Goal: Task Accomplishment & Management: Manage account settings

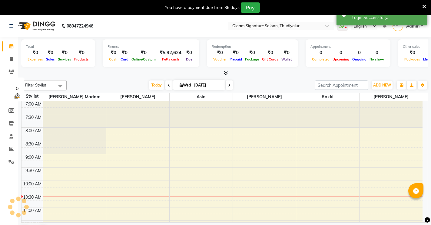
select select "en"
click at [10, 60] on icon at bounding box center [11, 59] width 3 height 5
select select "service"
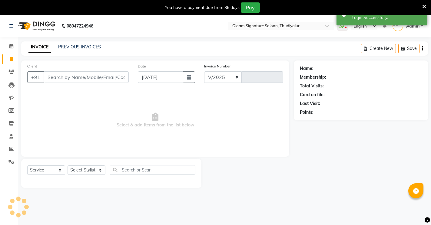
select select "4439"
type input "0555"
click at [69, 47] on link "PREVIOUS INVOICES" at bounding box center [79, 46] width 43 height 5
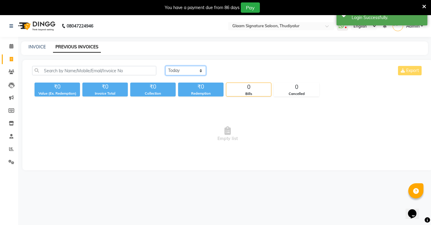
click at [173, 71] on select "Today Yesterday Custom Range" at bounding box center [185, 70] width 41 height 9
select select "yesterday"
click at [165, 66] on select "Today Yesterday Custom Range" at bounding box center [185, 70] width 41 height 9
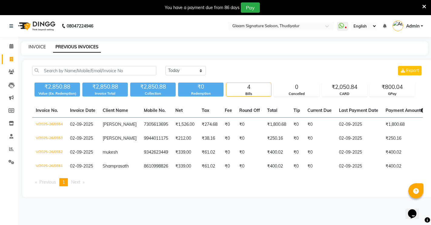
click at [38, 48] on link "INVOICE" at bounding box center [36, 46] width 17 height 5
select select "4439"
select select "service"
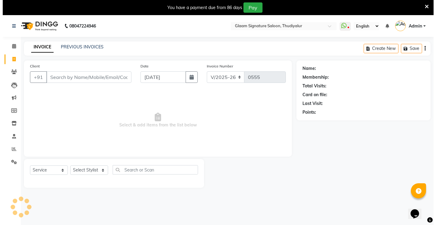
scroll to position [15, 0]
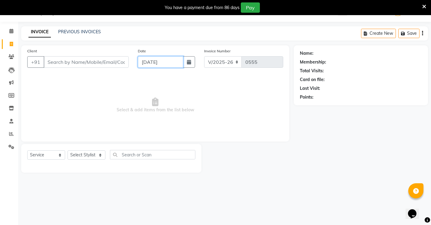
click at [168, 65] on input "[DATE]" at bounding box center [160, 62] width 45 height 12
select select "9"
select select "2025"
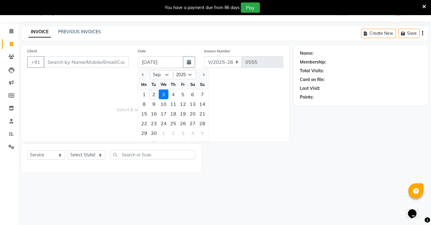
click at [155, 96] on div "2" at bounding box center [154, 95] width 10 height 10
type input "02-09-2025"
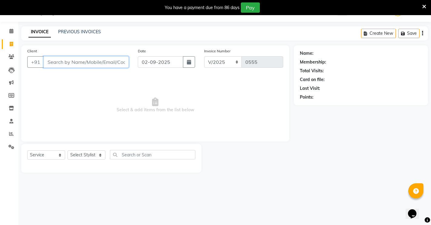
click at [88, 64] on input "Client" at bounding box center [86, 62] width 85 height 12
click at [94, 58] on input "94" at bounding box center [86, 62] width 85 height 12
type input "9496550927"
click at [117, 61] on span "Add Client" at bounding box center [113, 62] width 24 height 6
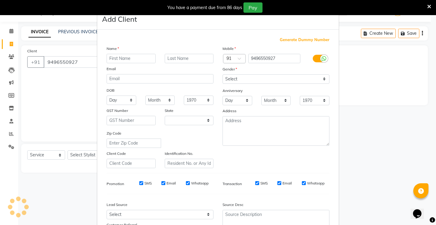
select select "35"
type input "Harsha"
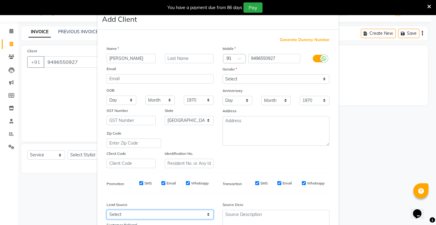
click at [120, 212] on select "Select Walk-in Referral Internet Friend Word of Mouth Advertisement Facebook Ju…" at bounding box center [160, 214] width 107 height 9
select select "30426"
click at [107, 210] on select "Select Walk-in Referral Internet Friend Word of Mouth Advertisement Facebook Ju…" at bounding box center [160, 214] width 107 height 9
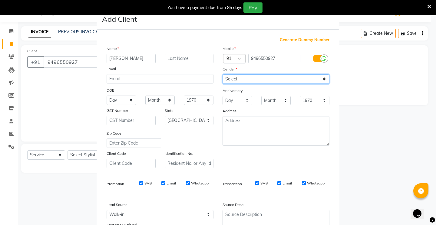
click at [244, 81] on select "Select Male Female Other Prefer Not To Say" at bounding box center [275, 78] width 107 height 9
select select "female"
click at [222, 74] on select "Select Male Female Other Prefer Not To Say" at bounding box center [275, 78] width 107 height 9
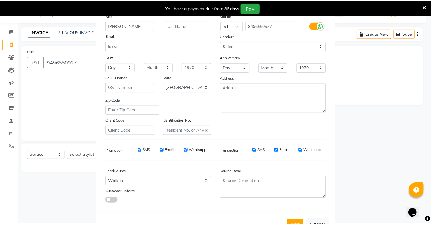
scroll to position [35, 0]
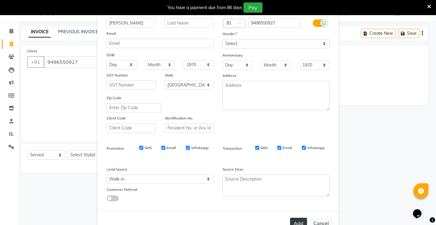
click at [290, 221] on button "Add" at bounding box center [298, 223] width 17 height 11
select select
select select "null"
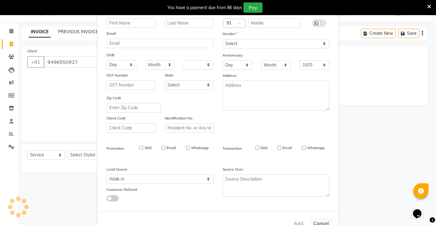
select select
checkbox input "false"
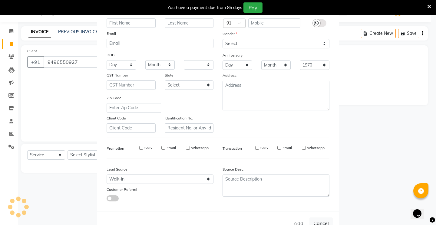
checkbox input "false"
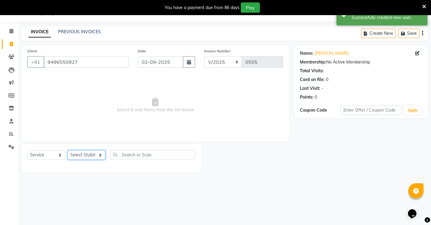
click at [93, 154] on select "Select Stylist Arif Asia Geetha Pnp Rakki saranya Saraswathi Madam Saravanan Vi…" at bounding box center [86, 154] width 38 height 9
select select "88199"
click at [67, 150] on select "Select Stylist Arif Asia Geetha Pnp Rakki saranya Saraswathi Madam Saravanan Vi…" at bounding box center [86, 154] width 38 height 9
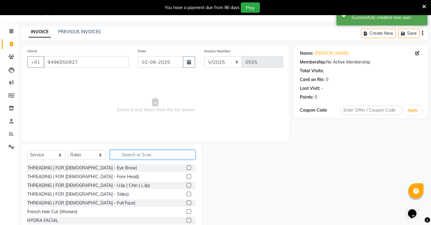
click at [117, 156] on input "text" at bounding box center [152, 154] width 85 height 9
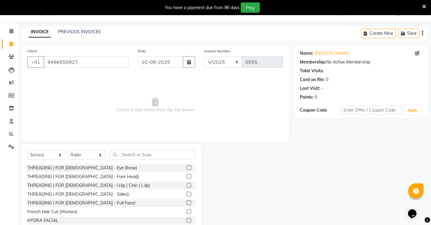
click at [186, 168] on label at bounding box center [188, 168] width 5 height 5
click at [186, 168] on input "checkbox" at bounding box center [188, 168] width 4 height 4
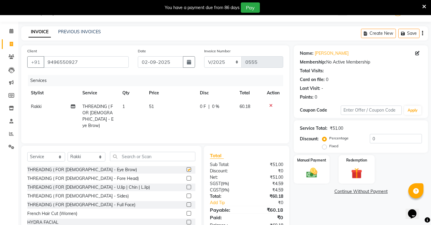
checkbox input "false"
click at [329, 148] on label "Fixed" at bounding box center [333, 145] width 9 height 5
click at [324, 148] on input "Fixed" at bounding box center [325, 146] width 4 height 4
radio input "true"
click at [375, 138] on input "0" at bounding box center [396, 138] width 52 height 9
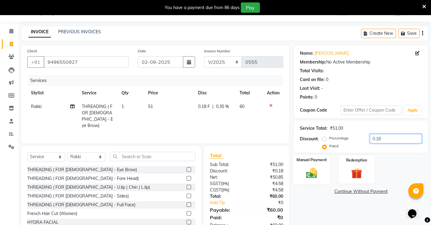
type input "0.18"
click at [314, 173] on img at bounding box center [311, 172] width 18 height 13
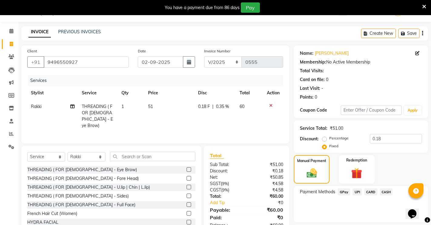
click at [345, 192] on span "GPay" at bounding box center [343, 192] width 12 height 7
click at [363, 220] on button "Add Payment" at bounding box center [383, 223] width 78 height 9
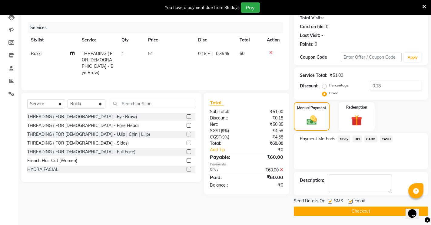
click at [361, 210] on button "Checkout" at bounding box center [361, 211] width 134 height 9
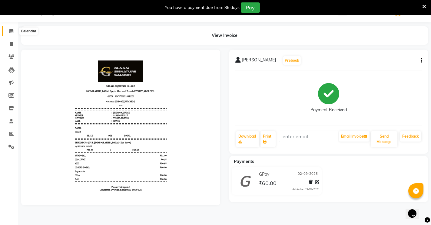
click at [11, 32] on icon at bounding box center [11, 31] width 4 height 5
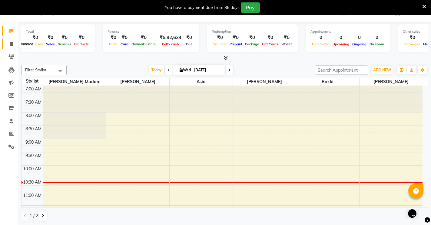
click at [12, 44] on icon at bounding box center [11, 44] width 3 height 5
select select "service"
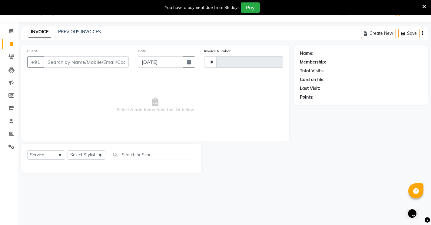
type input "0556"
select select "4439"
click at [87, 33] on link "PREVIOUS INVOICES" at bounding box center [79, 31] width 43 height 5
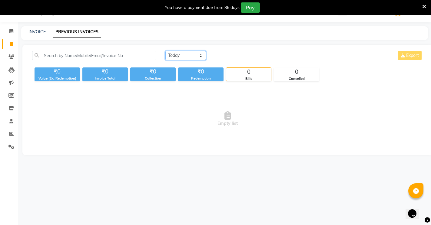
click at [172, 57] on select "Today Yesterday Custom Range" at bounding box center [185, 55] width 41 height 9
select select "yesterday"
click at [165, 51] on select "Today Yesterday Custom Range" at bounding box center [185, 55] width 41 height 9
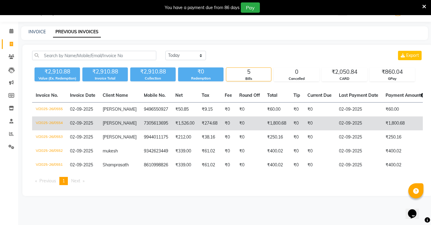
click at [140, 122] on td "7305613695" at bounding box center [155, 124] width 31 height 14
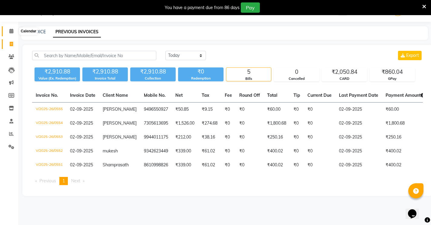
click at [11, 32] on icon at bounding box center [11, 31] width 4 height 5
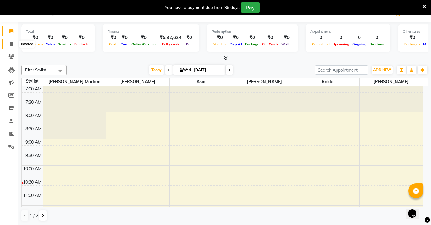
click at [10, 43] on icon at bounding box center [11, 44] width 3 height 5
select select "4439"
select select "service"
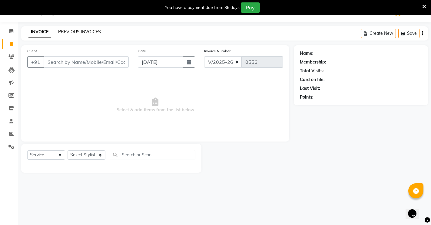
click at [80, 30] on link "PREVIOUS INVOICES" at bounding box center [79, 31] width 43 height 5
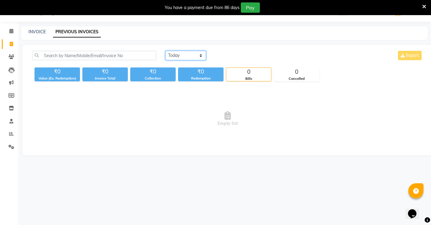
click at [172, 57] on select "Today Yesterday Custom Range" at bounding box center [185, 55] width 41 height 9
select select "yesterday"
click at [165, 51] on select "Today Yesterday Custom Range" at bounding box center [185, 55] width 41 height 9
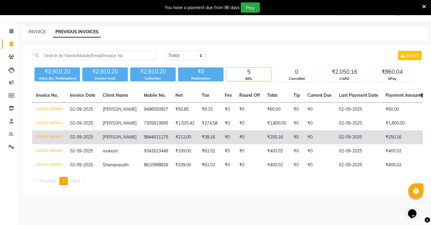
click at [267, 136] on td "₹250.16" at bounding box center [276, 137] width 26 height 14
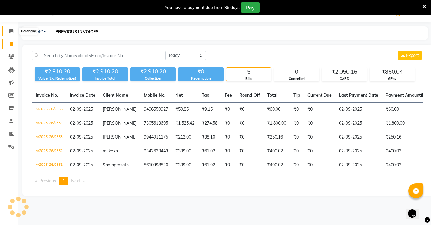
click at [11, 30] on icon at bounding box center [11, 31] width 4 height 5
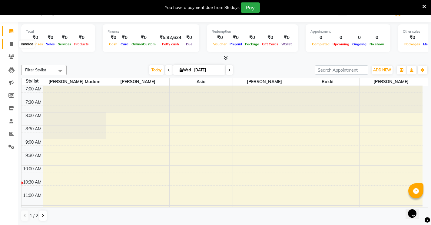
click at [11, 44] on icon at bounding box center [11, 44] width 3 height 5
select select "4439"
select select "service"
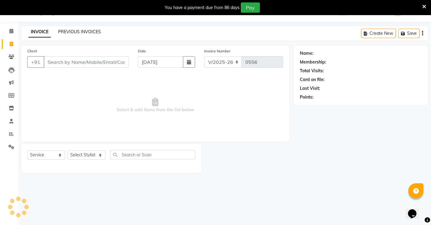
click at [95, 34] on link "PREVIOUS INVOICES" at bounding box center [79, 31] width 43 height 5
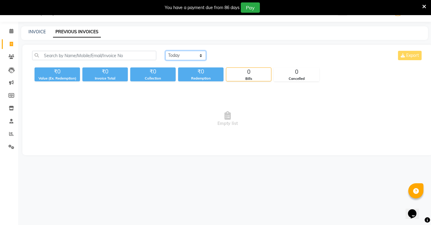
click at [182, 57] on select "Today Yesterday Custom Range" at bounding box center [185, 55] width 41 height 9
click at [165, 51] on select "Today Yesterday Custom Range" at bounding box center [185, 55] width 41 height 9
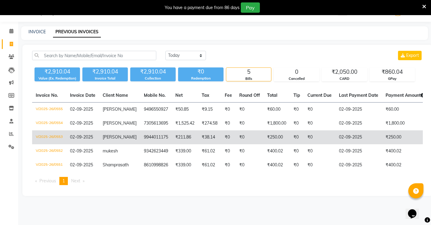
click at [140, 136] on td "9944011175" at bounding box center [155, 137] width 31 height 14
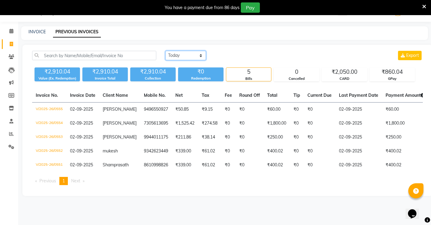
click at [179, 55] on select "Today Yesterday Custom Range" at bounding box center [185, 55] width 41 height 9
select select "range"
click at [165, 51] on select "Today Yesterday Custom Range" at bounding box center [185, 55] width 41 height 9
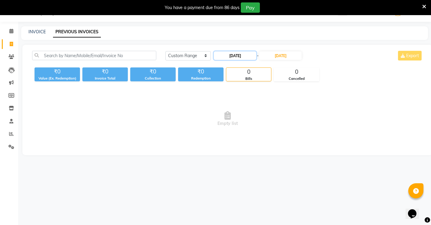
click at [230, 54] on input "[DATE]" at bounding box center [235, 55] width 42 height 8
select select "9"
select select "2025"
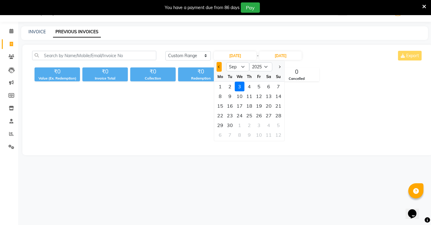
click at [219, 69] on button "Previous month" at bounding box center [218, 67] width 5 height 10
select select "8"
click at [269, 125] on div "30" at bounding box center [269, 125] width 10 height 10
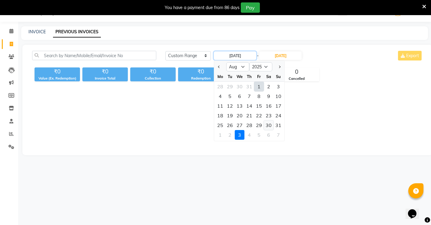
type input "30-08-2025"
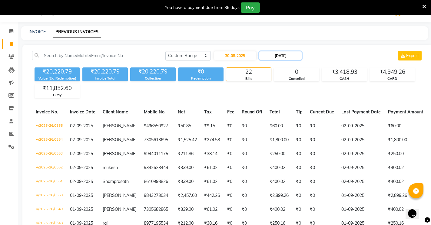
click at [278, 57] on input "[DATE]" at bounding box center [280, 55] width 42 height 8
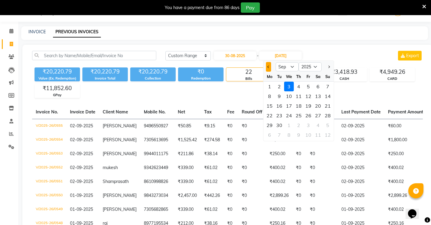
click at [268, 69] on button "Previous month" at bounding box center [268, 67] width 5 height 10
select select "8"
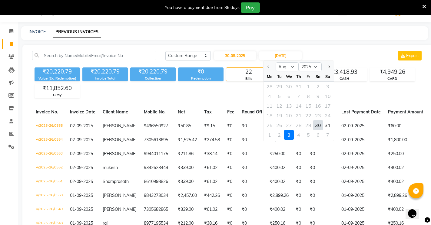
click at [316, 125] on div "30" at bounding box center [318, 125] width 10 height 10
type input "30-08-2025"
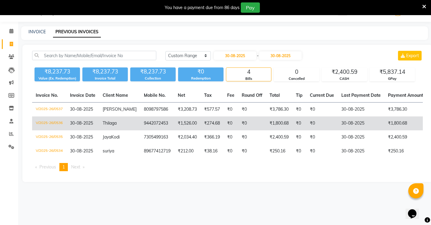
click at [179, 124] on td "₹1,526.00" at bounding box center [187, 124] width 26 height 14
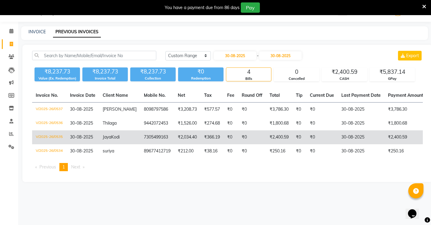
click at [154, 137] on td "7305499163" at bounding box center [157, 137] width 34 height 14
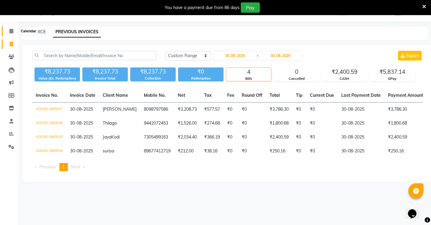
click at [12, 31] on icon at bounding box center [11, 31] width 4 height 5
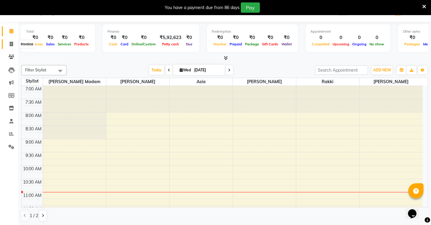
click at [12, 45] on icon at bounding box center [11, 44] width 3 height 5
select select "4439"
select select "service"
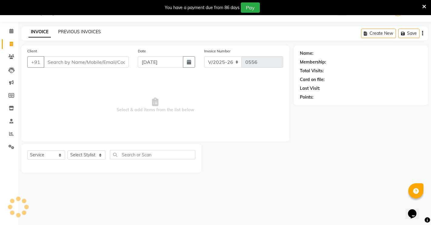
click at [72, 31] on link "PREVIOUS INVOICES" at bounding box center [79, 31] width 43 height 5
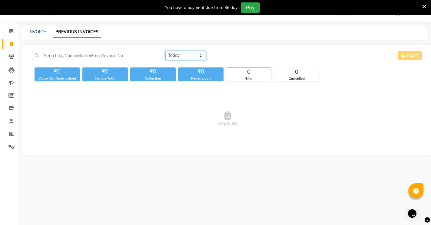
click at [185, 54] on select "Today Yesterday Custom Range" at bounding box center [185, 55] width 41 height 9
select select "range"
click at [165, 51] on select "Today Yesterday Custom Range" at bounding box center [185, 55] width 41 height 9
click at [232, 59] on input "[DATE]" at bounding box center [235, 55] width 42 height 8
select select "9"
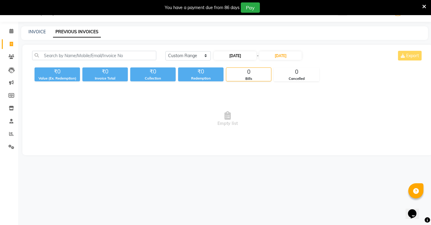
select select "2025"
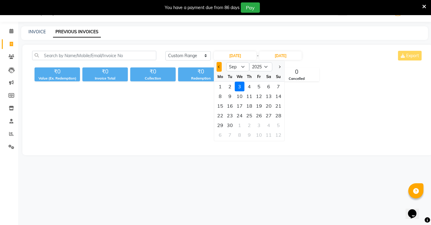
click at [218, 67] on span "Previous month" at bounding box center [219, 67] width 2 height 2
select select "8"
click at [265, 124] on div "30" at bounding box center [269, 125] width 10 height 10
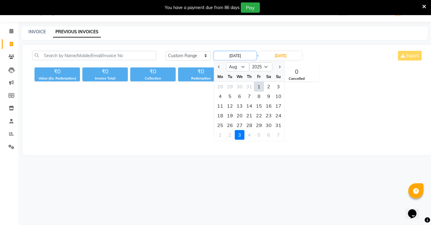
type input "30-08-2025"
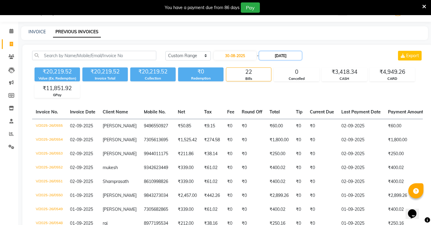
click at [279, 56] on input "[DATE]" at bounding box center [280, 55] width 42 height 8
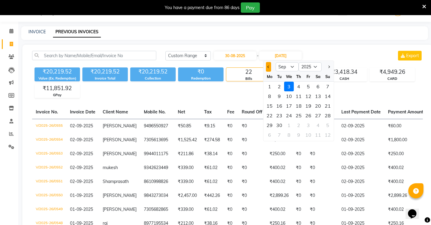
click at [268, 66] on span "Previous month" at bounding box center [268, 67] width 2 height 2
select select "8"
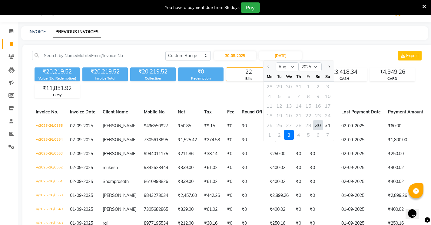
click at [316, 124] on div "30" at bounding box center [318, 125] width 10 height 10
type input "30-08-2025"
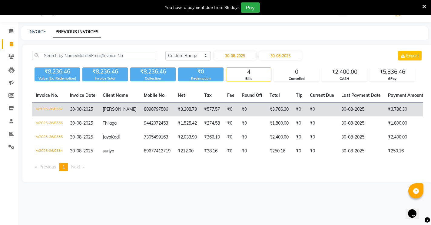
click at [183, 110] on td "₹3,208.73" at bounding box center [187, 110] width 26 height 14
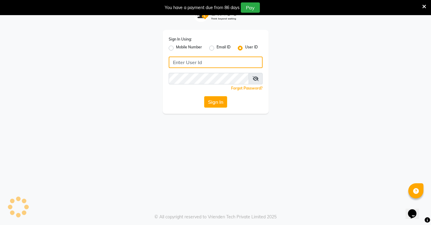
type input "glaamsalon"
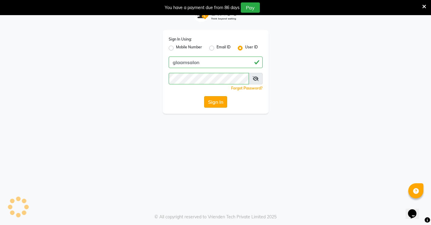
click at [218, 102] on button "Sign In" at bounding box center [215, 102] width 23 height 12
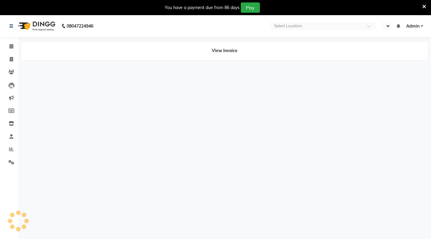
select select "en"
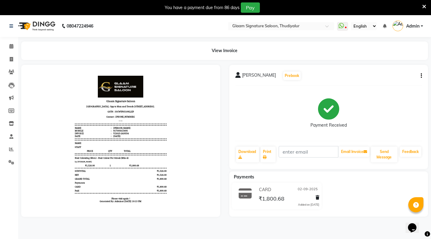
click at [421, 76] on icon "button" at bounding box center [420, 76] width 1 height 0
click at [390, 84] on div "Edit Invoice" at bounding box center [390, 84] width 41 height 8
select select "service"
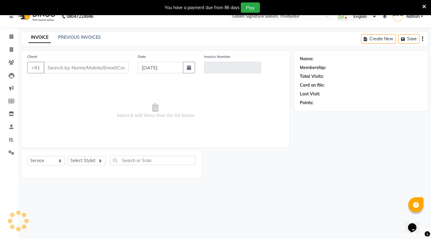
scroll to position [15, 0]
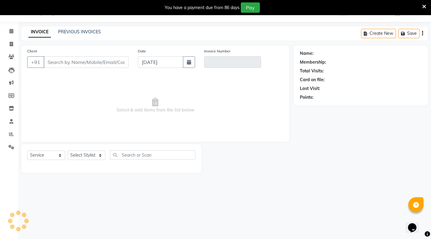
type input "7305613695"
type input "V/2025-26/0554"
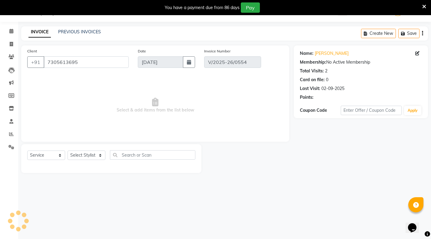
type input "02-09-2025"
select select "select"
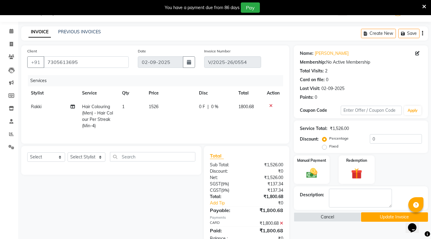
scroll to position [38, 0]
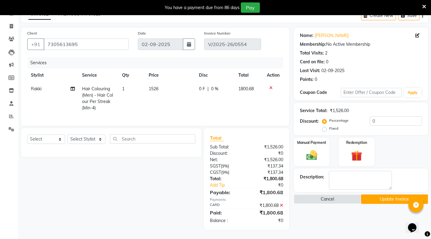
click at [281, 204] on icon at bounding box center [281, 205] width 3 height 4
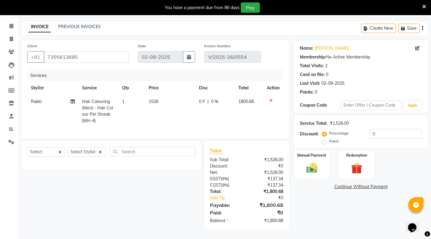
scroll to position [25, 0]
click at [329, 138] on label "Fixed" at bounding box center [333, 140] width 9 height 5
click at [325, 139] on input "Fixed" at bounding box center [325, 141] width 4 height 4
radio input "true"
click at [380, 129] on input "0" at bounding box center [396, 133] width 52 height 9
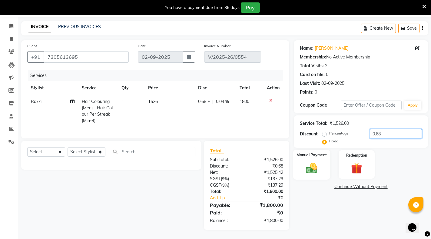
type input "0.68"
click at [305, 161] on img at bounding box center [311, 167] width 18 height 13
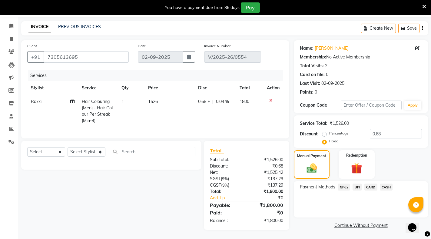
click at [369, 183] on span "CARD" at bounding box center [370, 186] width 13 height 7
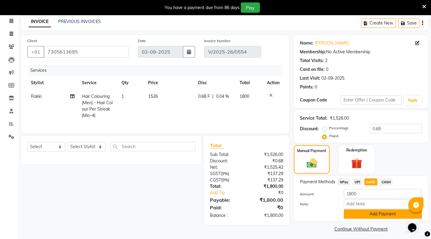
click at [371, 212] on button "Add Payment" at bounding box center [383, 213] width 78 height 9
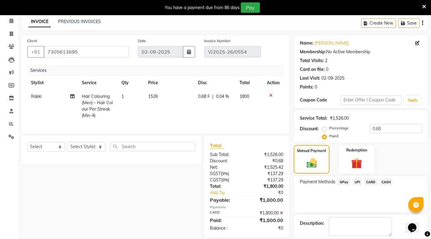
scroll to position [46, 0]
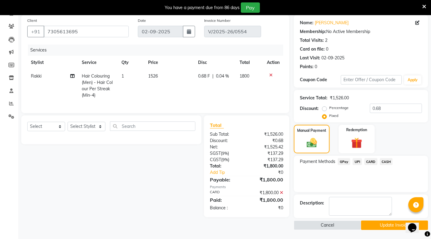
click at [394, 222] on button "Update Invoice" at bounding box center [394, 224] width 67 height 9
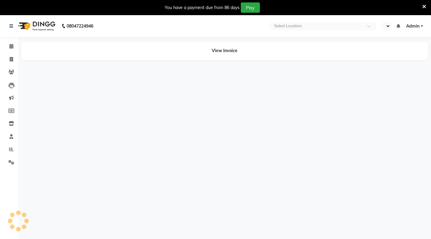
select select "en"
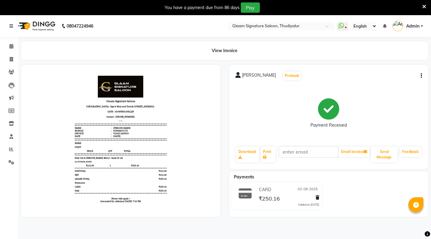
click at [420, 76] on icon "button" at bounding box center [420, 76] width 1 height 0
click at [383, 84] on div "Edit Invoice" at bounding box center [390, 84] width 41 height 8
select select "service"
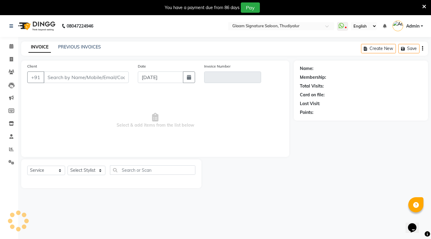
scroll to position [15, 0]
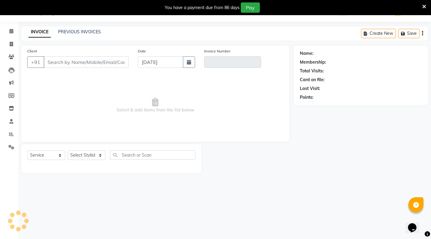
type input "9944011175"
type input "V/2025-26/0553"
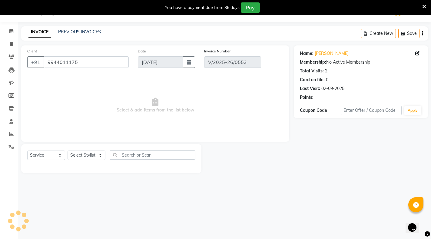
type input "02-09-2025"
select select "select"
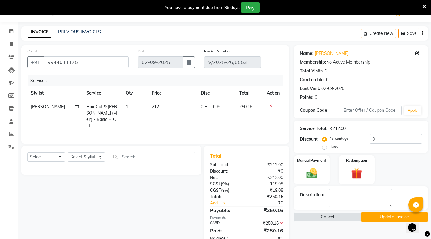
scroll to position [32, 0]
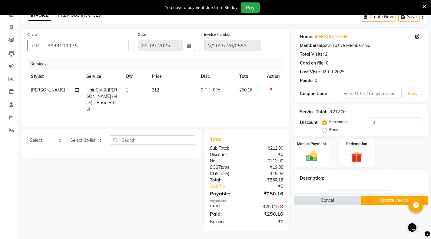
click at [281, 205] on icon at bounding box center [281, 206] width 3 height 4
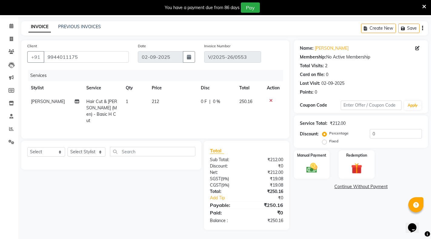
scroll to position [19, 0]
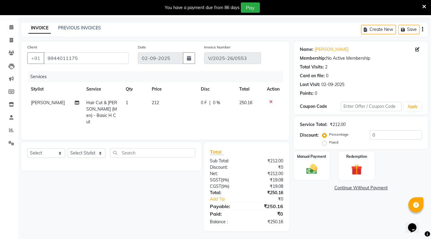
click at [329, 143] on label "Fixed" at bounding box center [333, 142] width 9 height 5
click at [325, 143] on input "Fixed" at bounding box center [325, 142] width 4 height 4
radio input "true"
click at [380, 133] on input "0" at bounding box center [396, 134] width 52 height 9
type input "0.16"
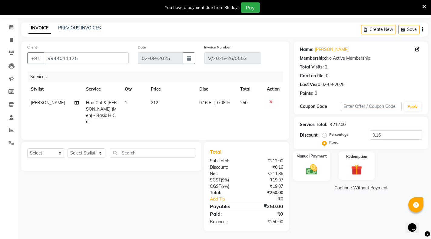
click at [311, 166] on img at bounding box center [311, 169] width 18 height 13
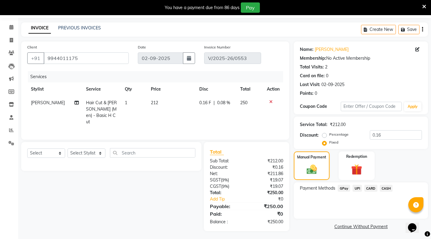
click at [373, 188] on span "CARD" at bounding box center [370, 188] width 13 height 7
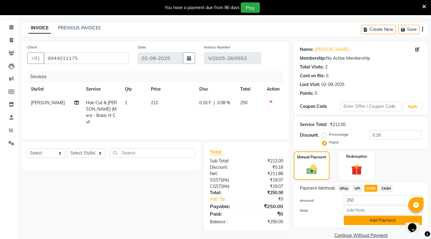
click at [370, 220] on button "Add Payment" at bounding box center [383, 219] width 78 height 9
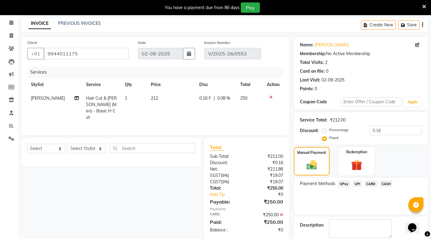
scroll to position [46, 0]
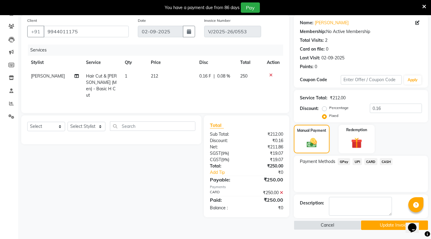
click at [392, 224] on button "Update Invoice" at bounding box center [394, 224] width 67 height 9
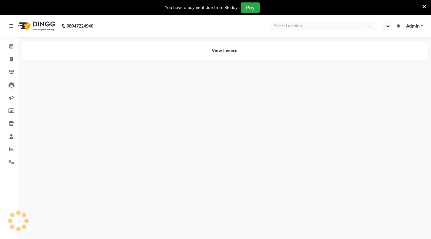
select select "en"
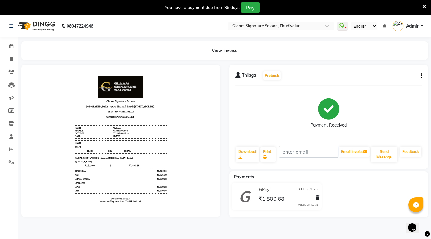
click at [420, 75] on button "button" at bounding box center [420, 76] width 4 height 6
click at [421, 76] on icon "button" at bounding box center [420, 76] width 1 height 0
click at [393, 84] on div "Edit Invoice" at bounding box center [390, 84] width 41 height 8
select select "service"
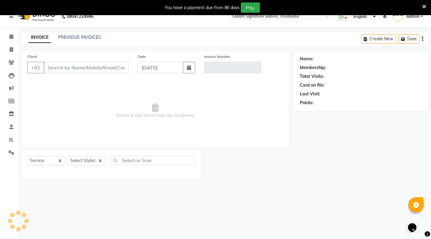
scroll to position [15, 0]
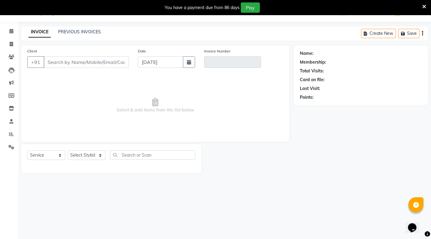
type input "9442072453"
type input "V/2025-26/0536"
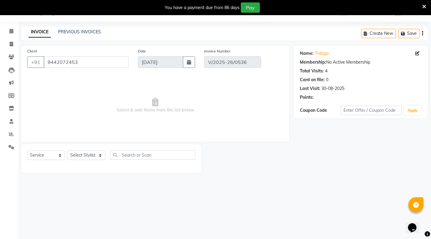
type input "30-08-2025"
select select "select"
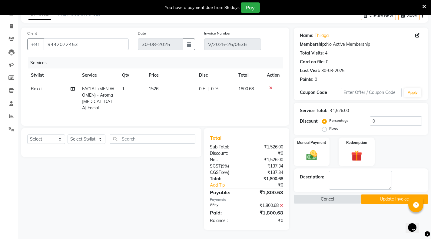
scroll to position [38, 0]
drag, startPoint x: 280, startPoint y: 204, endPoint x: 282, endPoint y: 200, distance: 4.2
click at [281, 204] on icon at bounding box center [281, 205] width 3 height 4
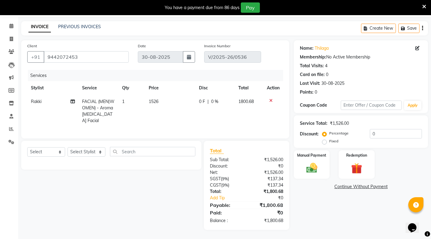
scroll to position [25, 0]
click at [329, 138] on label "Fixed" at bounding box center [333, 140] width 9 height 5
click at [325, 139] on input "Fixed" at bounding box center [325, 141] width 4 height 4
radio input "true"
click at [384, 129] on input "0" at bounding box center [396, 133] width 52 height 9
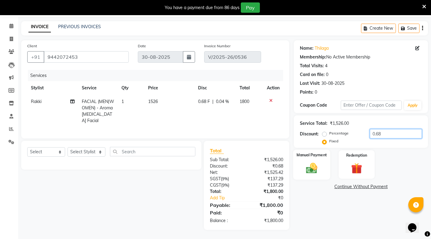
type input "0.68"
click at [313, 162] on img at bounding box center [311, 167] width 18 height 13
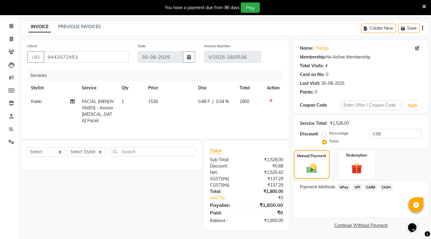
click at [341, 183] on span "GPay" at bounding box center [343, 186] width 12 height 7
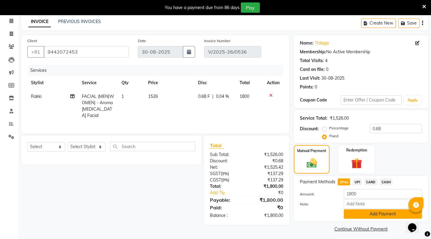
click at [368, 212] on button "Add Payment" at bounding box center [383, 213] width 78 height 9
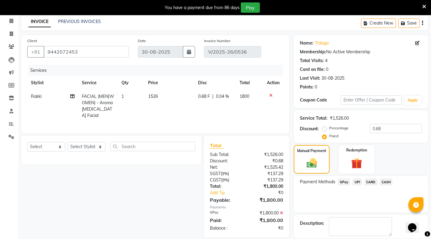
scroll to position [46, 0]
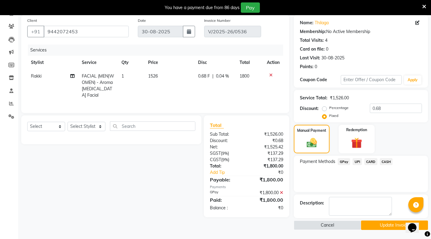
click at [388, 226] on button "Update Invoice" at bounding box center [394, 224] width 67 height 9
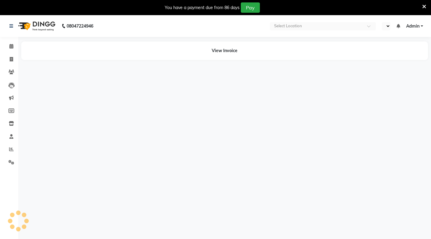
select select "en"
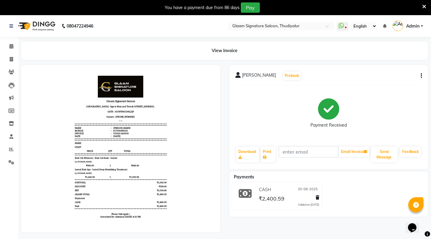
click at [421, 76] on icon "button" at bounding box center [420, 76] width 1 height 0
click at [383, 84] on div "Edit Invoice" at bounding box center [390, 84] width 41 height 8
select select "service"
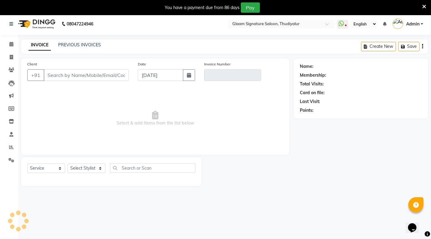
scroll to position [15, 0]
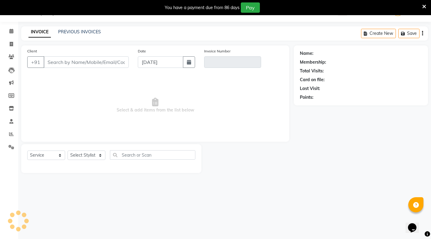
type input "7305499163"
type input "V/2025-26/0535"
select select "1: Object"
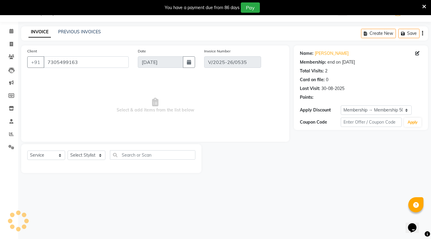
type input "30-08-2025"
select select "select"
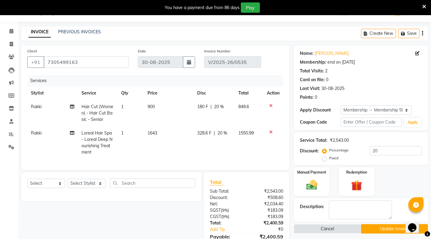
scroll to position [73, 0]
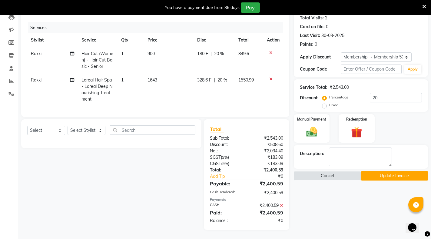
click at [282, 205] on icon at bounding box center [281, 205] width 3 height 4
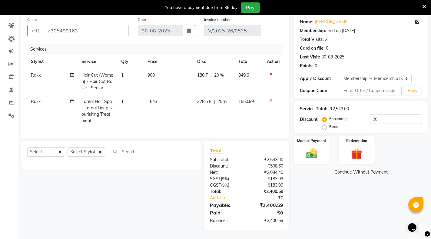
scroll to position [52, 0]
click at [329, 124] on label "Fixed" at bounding box center [333, 126] width 9 height 5
click at [324, 124] on input "Fixed" at bounding box center [325, 126] width 4 height 4
radio input "true"
click at [370, 114] on input "20" at bounding box center [396, 118] width 52 height 9
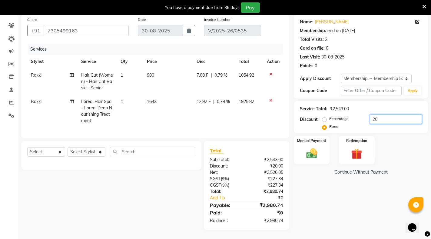
type input "0"
click at [242, 115] on td "1938.74" at bounding box center [249, 111] width 28 height 33
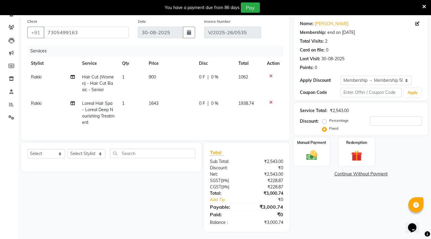
select select "88199"
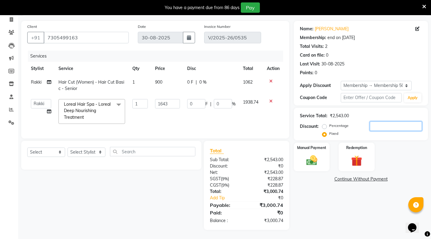
click at [387, 121] on input "number" at bounding box center [396, 125] width 52 height 9
type input "2"
type input "1.29"
type input "0.08"
type input "20"
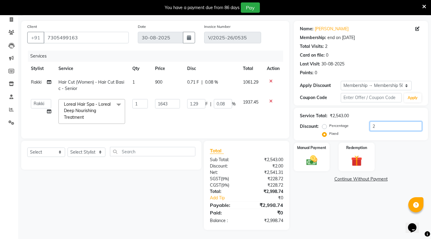
type input "12.92"
type input "0.79"
type input "2"
type input "1.29"
type input "0.08"
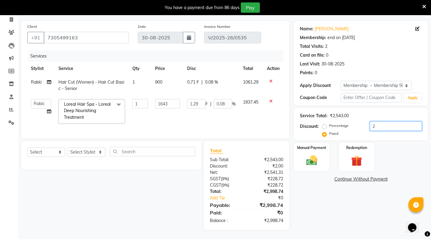
type input "25"
type input "16.15"
type input "0.98"
click at [233, 111] on td "16.15 F | 0.98 %" at bounding box center [211, 111] width 56 height 32
click at [233, 118] on td "16.15 F | 0.98 %" at bounding box center [211, 111] width 56 height 32
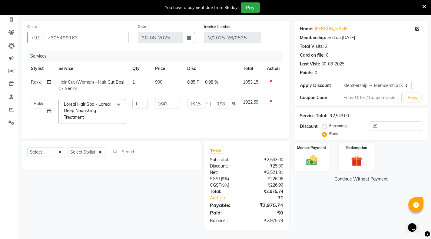
click at [111, 190] on div "Select Service Product Membership Package Voucher Prepaid Gift Card Select Styl…" at bounding box center [109, 185] width 185 height 89
click at [380, 121] on input "25" at bounding box center [396, 125] width 52 height 9
type input "2"
type input "1.29"
type input "0.08"
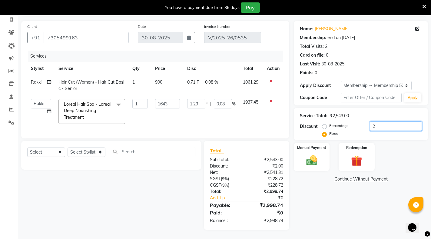
type input "0"
click at [162, 99] on input "1643" at bounding box center [167, 103] width 25 height 9
type input "1043"
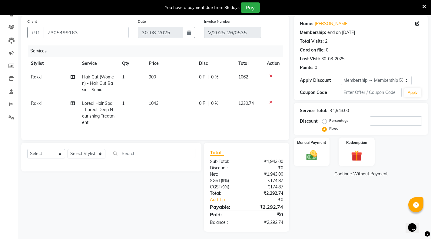
click at [168, 110] on td "1043" at bounding box center [170, 113] width 51 height 33
select select "88199"
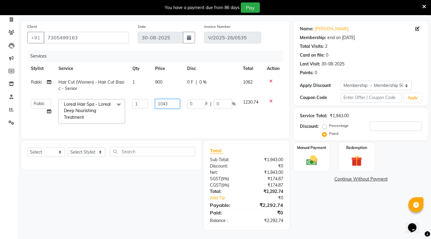
click at [163, 99] on input "1043" at bounding box center [167, 103] width 25 height 9
type input "1143"
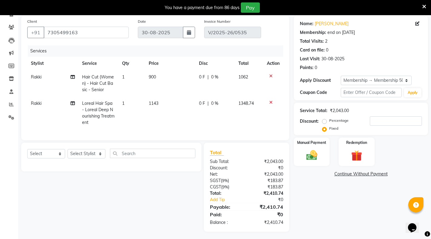
click at [165, 110] on td "1143" at bounding box center [170, 113] width 51 height 33
select select "88199"
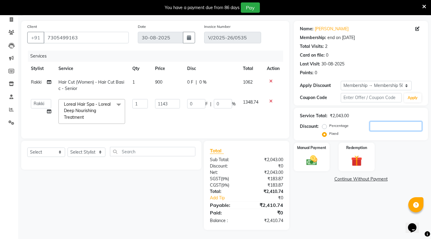
click at [376, 123] on input "number" at bounding box center [396, 125] width 52 height 9
type input "1"
type input "0.56"
type input "0.05"
type input "1.7"
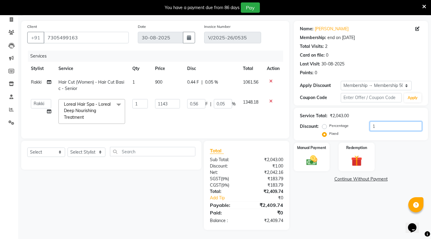
type input "0.95"
type input "0.08"
type input "1.74"
type input "0.97"
click at [373, 121] on input "1.74" at bounding box center [396, 125] width 52 height 9
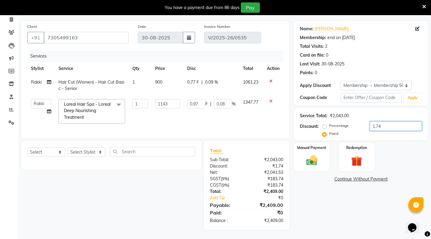
type input "174"
type input "97.35"
type input "8.52"
type input "1074"
type input "600.87"
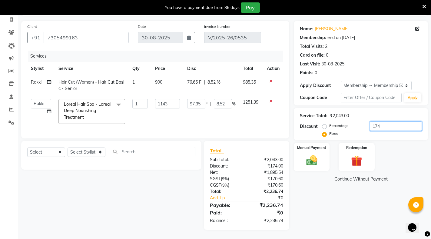
type input "52.57"
type input "174"
type input "97.35"
type input "8.52"
type input "74"
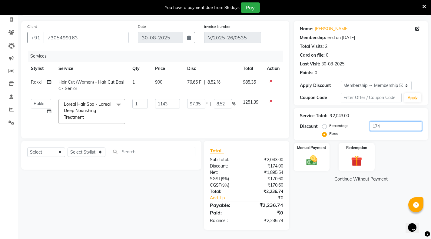
type input "41.4"
type input "3.62"
type input ".74"
type input "0.41"
type input "0.04"
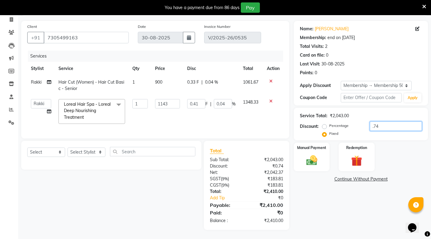
type input ".74"
click at [222, 124] on div "Services Stylist Service Qty Price Disc Total Action Rakki Hair Cut (Women) - H…" at bounding box center [155, 92] width 256 height 82
drag, startPoint x: 370, startPoint y: 122, endPoint x: 388, endPoint y: 118, distance: 18.2
click at [388, 121] on input ".74" at bounding box center [396, 125] width 52 height 9
type input "0"
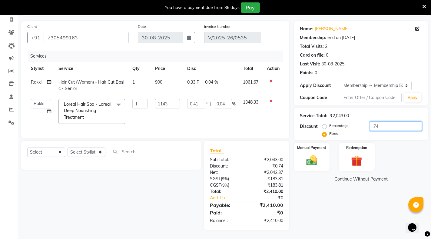
type input "0"
type input "1"
type input "0.56"
type input "0.05"
type input "10"
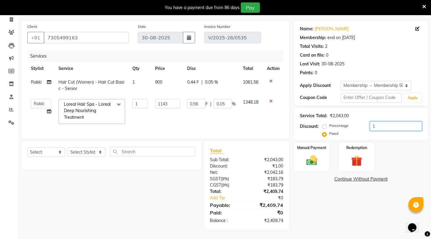
type input "5.59"
type input "0.49"
type input "10.7"
type input "5.99"
type input "0.52"
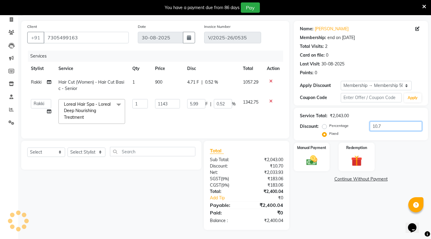
type input "10.74"
type input "6.01"
type input "0.53"
type input "10.74"
click at [311, 154] on img at bounding box center [311, 160] width 18 height 13
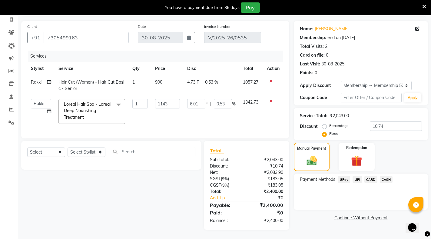
click at [384, 176] on span "CASH" at bounding box center [386, 179] width 13 height 7
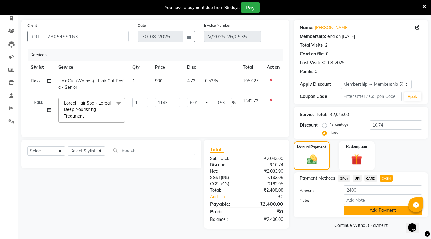
click at [376, 206] on button "Add Payment" at bounding box center [383, 210] width 78 height 9
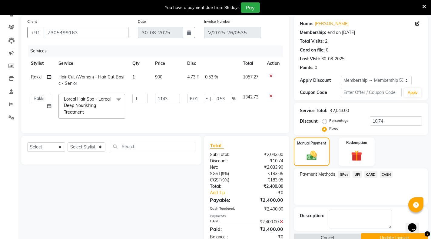
scroll to position [66, 0]
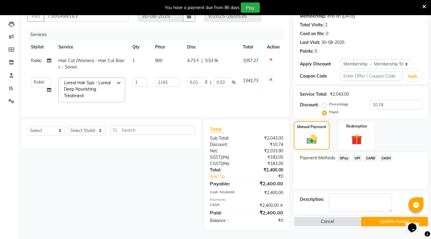
click at [390, 217] on button "Update Invoice" at bounding box center [394, 221] width 67 height 9
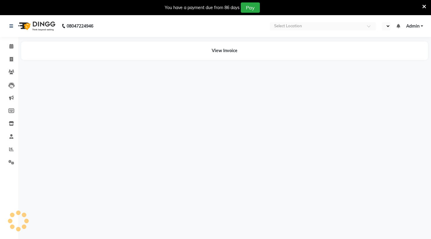
select select "en"
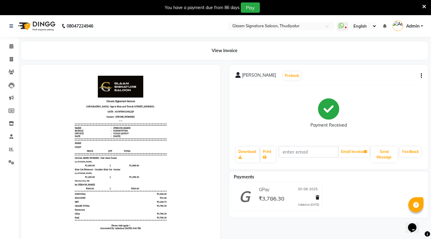
click at [421, 76] on icon "button" at bounding box center [420, 76] width 1 height 0
click at [385, 83] on div "Edit Invoice" at bounding box center [390, 84] width 41 height 8
select select "service"
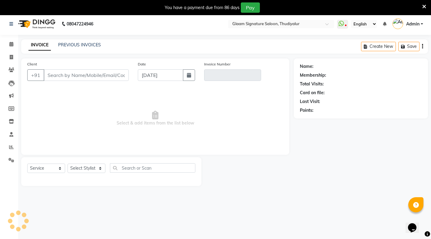
scroll to position [15, 0]
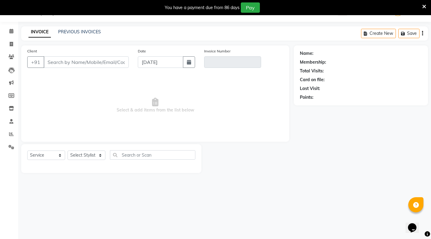
type input "8098797586"
type input "V/2025-26/0537"
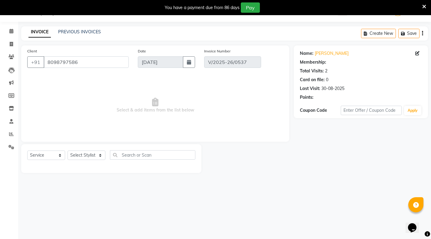
type input "30-08-2025"
select select "select"
select select "1: Object"
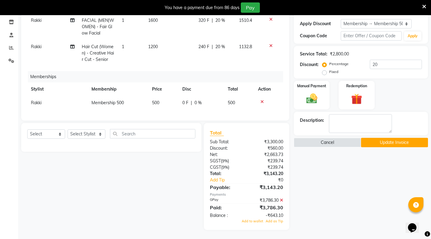
scroll to position [107, 0]
click at [282, 199] on icon at bounding box center [281, 200] width 3 height 4
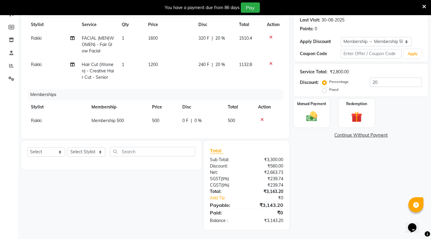
scroll to position [89, 0]
click at [146, 186] on div "Select Service Product Package Voucher Prepaid Gift Card Select Stylist Arif As…" at bounding box center [109, 185] width 185 height 89
drag, startPoint x: 369, startPoint y: 76, endPoint x: 392, endPoint y: 73, distance: 23.5
click at [392, 77] on input "20" at bounding box center [396, 81] width 52 height 9
type input "0"
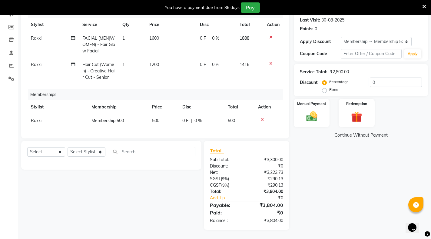
click at [188, 196] on div "Select Service Product Package Voucher Prepaid Gift Card Select Stylist Arif As…" at bounding box center [109, 185] width 185 height 89
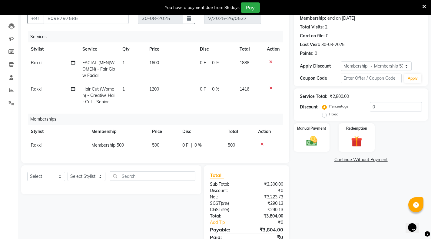
scroll to position [58, 0]
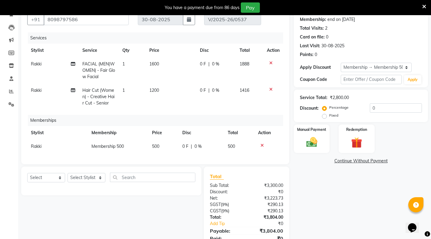
click at [329, 117] on label "Fixed" at bounding box center [333, 115] width 9 height 5
click at [325, 117] on input "Fixed" at bounding box center [325, 115] width 4 height 4
radio input "true"
drag, startPoint x: 369, startPoint y: 107, endPoint x: 377, endPoint y: 104, distance: 9.2
click at [377, 104] on input "0" at bounding box center [396, 107] width 52 height 9
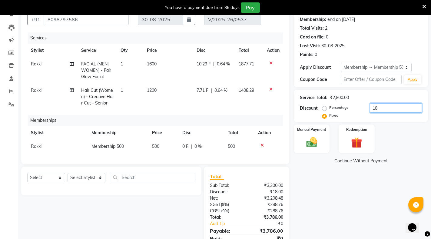
type input "18"
click at [214, 155] on div "Services Stylist Service Qty Price Disc Total Action Rakki FACIAL (MEN|WOMEN) -…" at bounding box center [155, 95] width 256 height 126
click at [317, 143] on img at bounding box center [311, 142] width 18 height 13
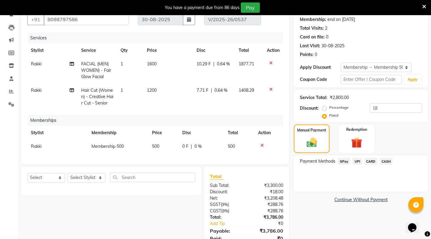
click at [341, 161] on span "GPay" at bounding box center [343, 161] width 12 height 7
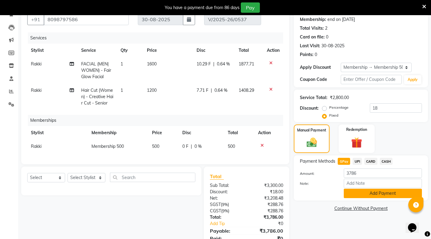
click at [358, 191] on button "Add Payment" at bounding box center [383, 193] width 78 height 9
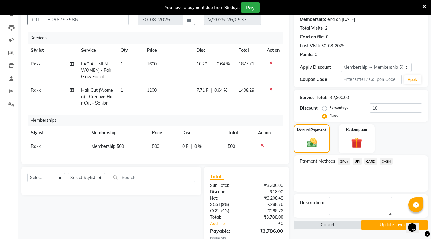
click at [374, 223] on button "Update Invoice" at bounding box center [394, 224] width 67 height 9
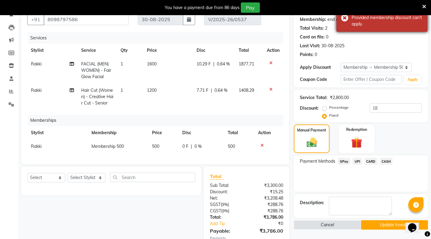
click at [344, 18] on div "Error Provided membership discount can't apply." at bounding box center [381, 18] width 91 height 28
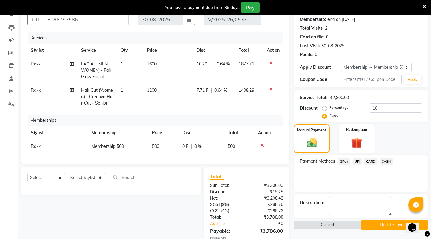
click at [424, 7] on icon at bounding box center [424, 6] width 4 height 5
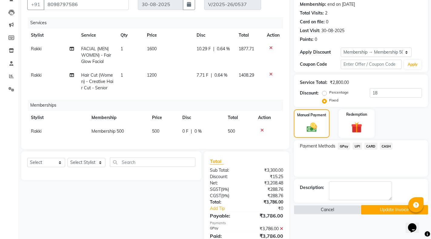
click at [281, 231] on icon at bounding box center [281, 228] width 3 height 4
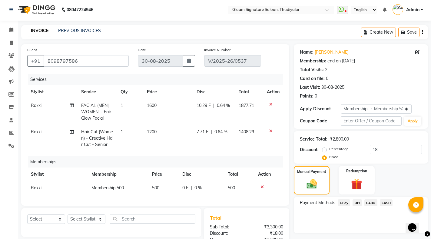
scroll to position [0, 0]
